Goal: Connect with others: Connect with others

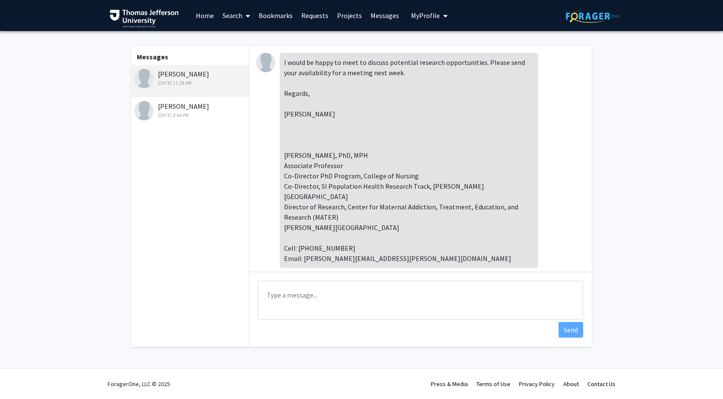
scroll to position [390, 0]
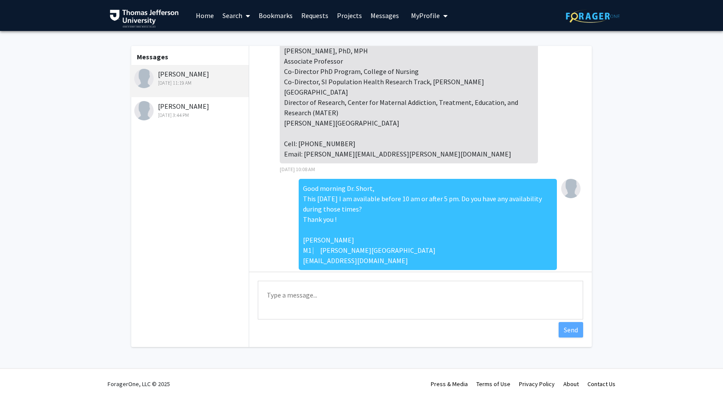
click at [288, 14] on link "Bookmarks" at bounding box center [275, 15] width 43 height 30
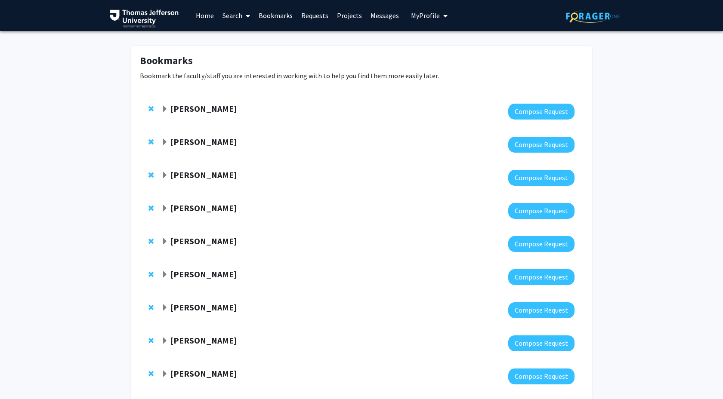
click at [165, 109] on span "Expand Elizabeth Wright-Jin Bookmark" at bounding box center [164, 109] width 7 height 7
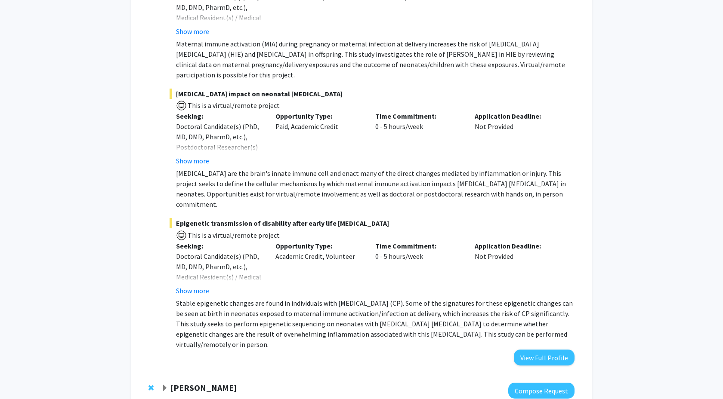
scroll to position [339, 0]
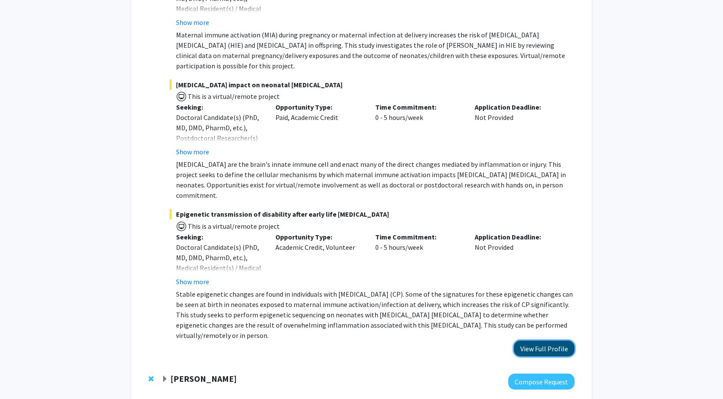
click at [553, 341] on button "View Full Profile" at bounding box center [544, 349] width 61 height 16
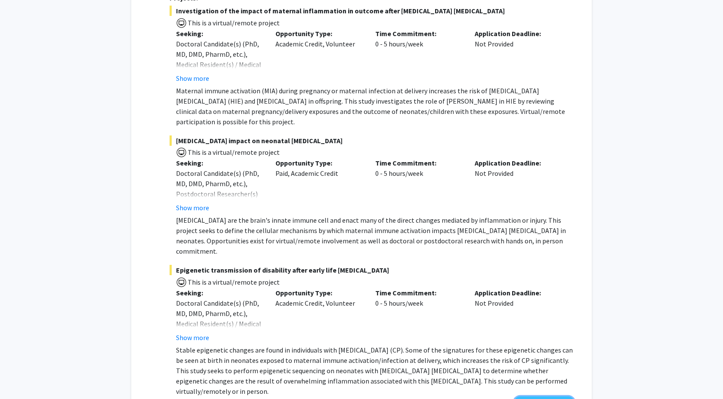
scroll to position [266, 0]
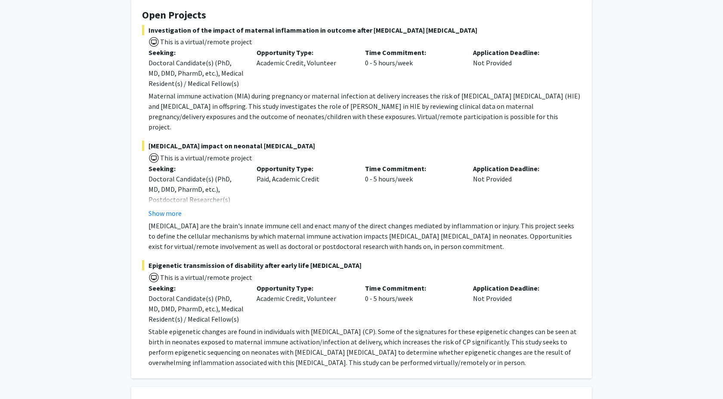
scroll to position [160, 0]
